Goal: Find specific page/section: Find specific page/section

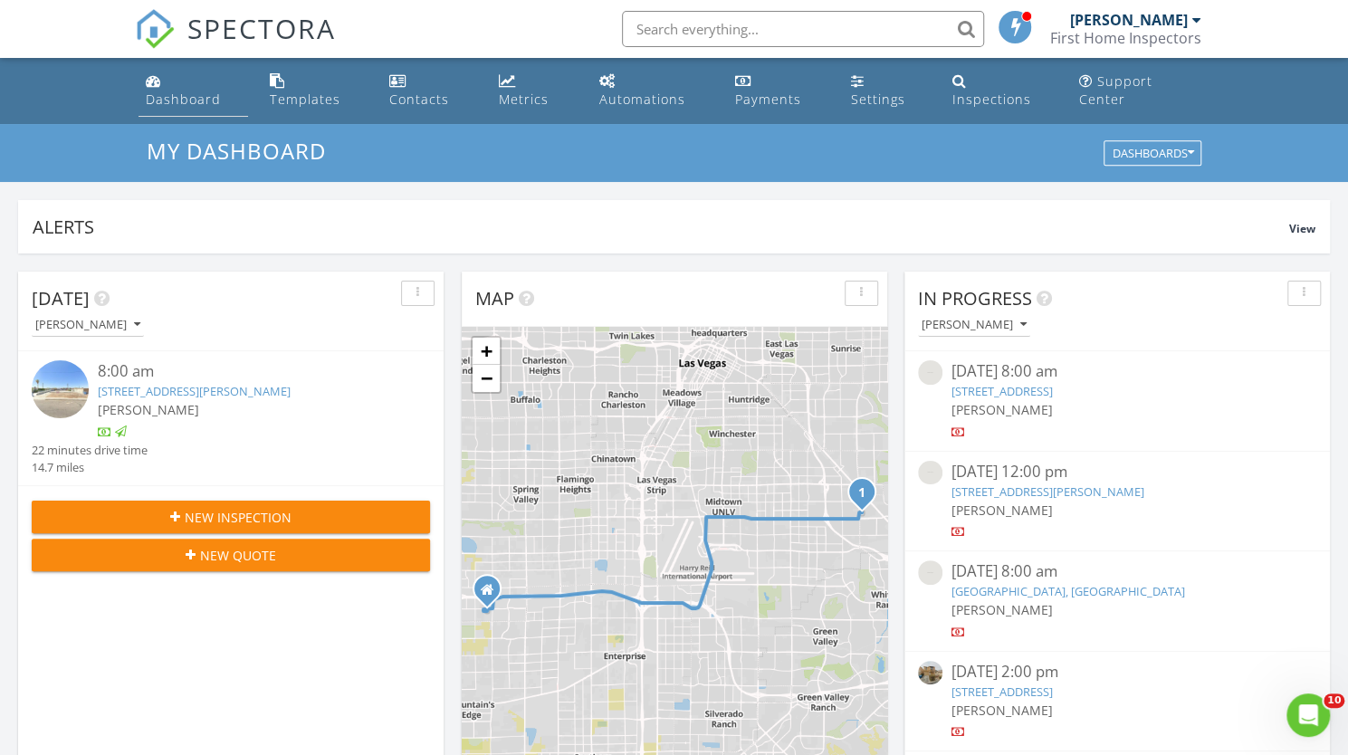
click at [203, 91] on div "Dashboard" at bounding box center [183, 99] width 75 height 17
click at [521, 91] on div "Metrics" at bounding box center [524, 99] width 50 height 17
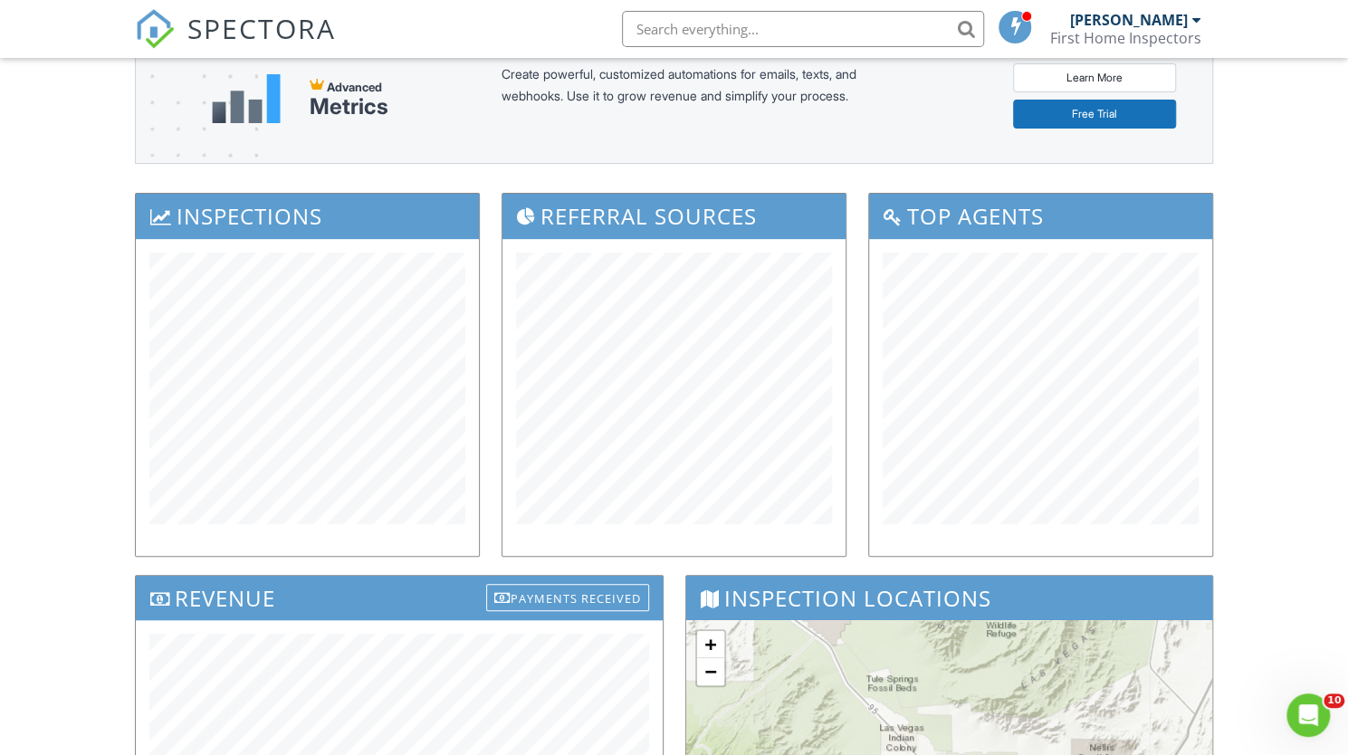
scroll to position [526, 0]
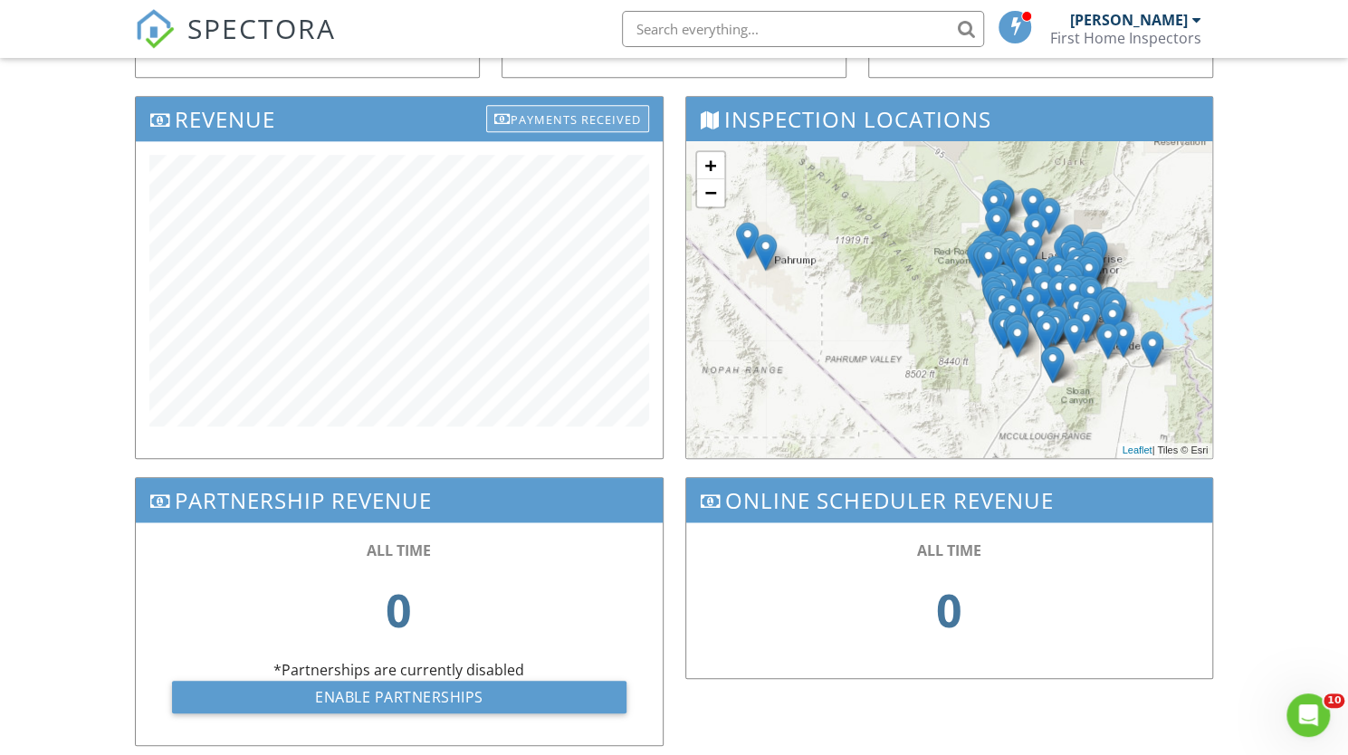
scroll to position [605, 0]
